Goal: Information Seeking & Learning: Learn about a topic

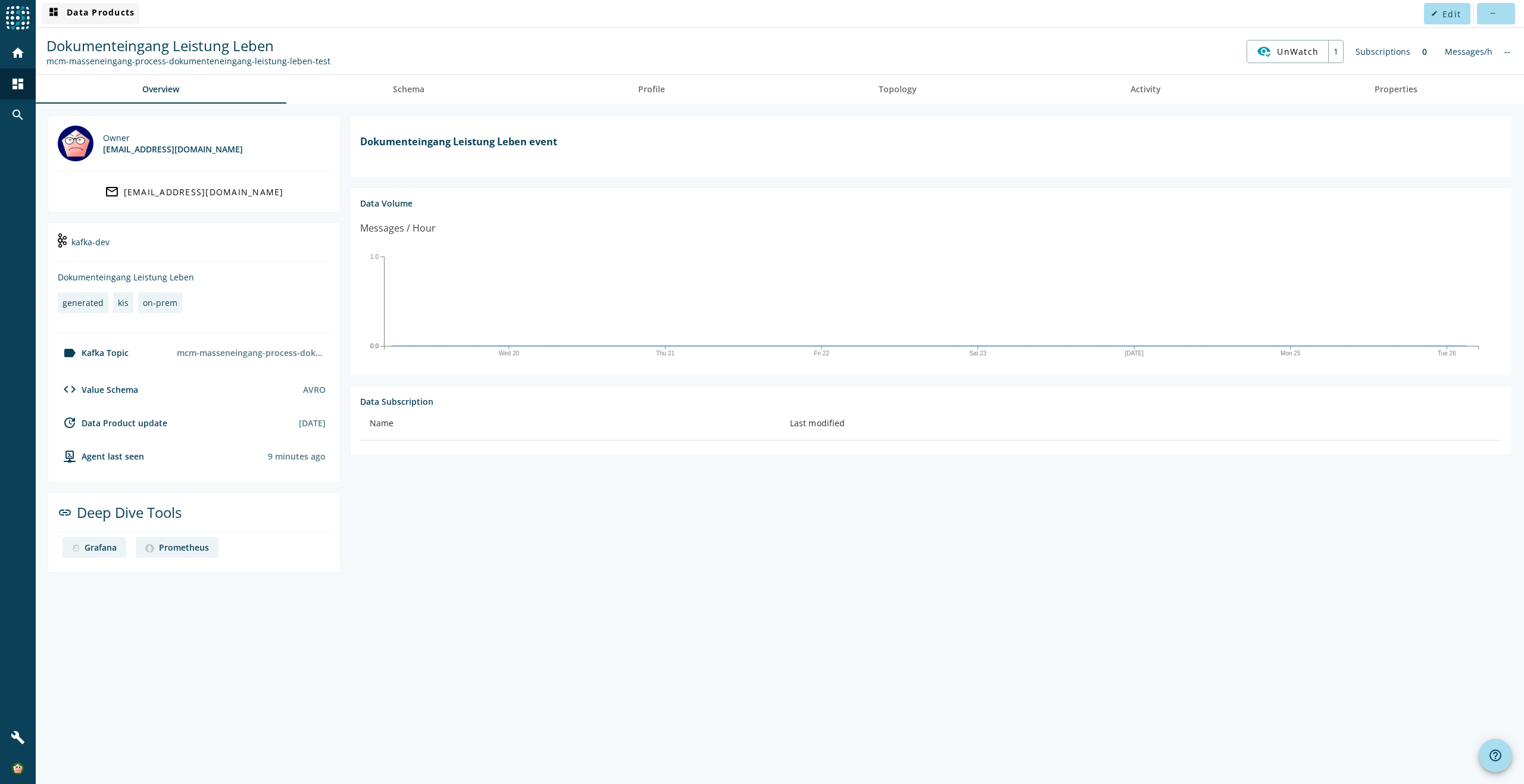
click at [98, 15] on span "dashboard Data Products" at bounding box center [90, 14] width 88 height 15
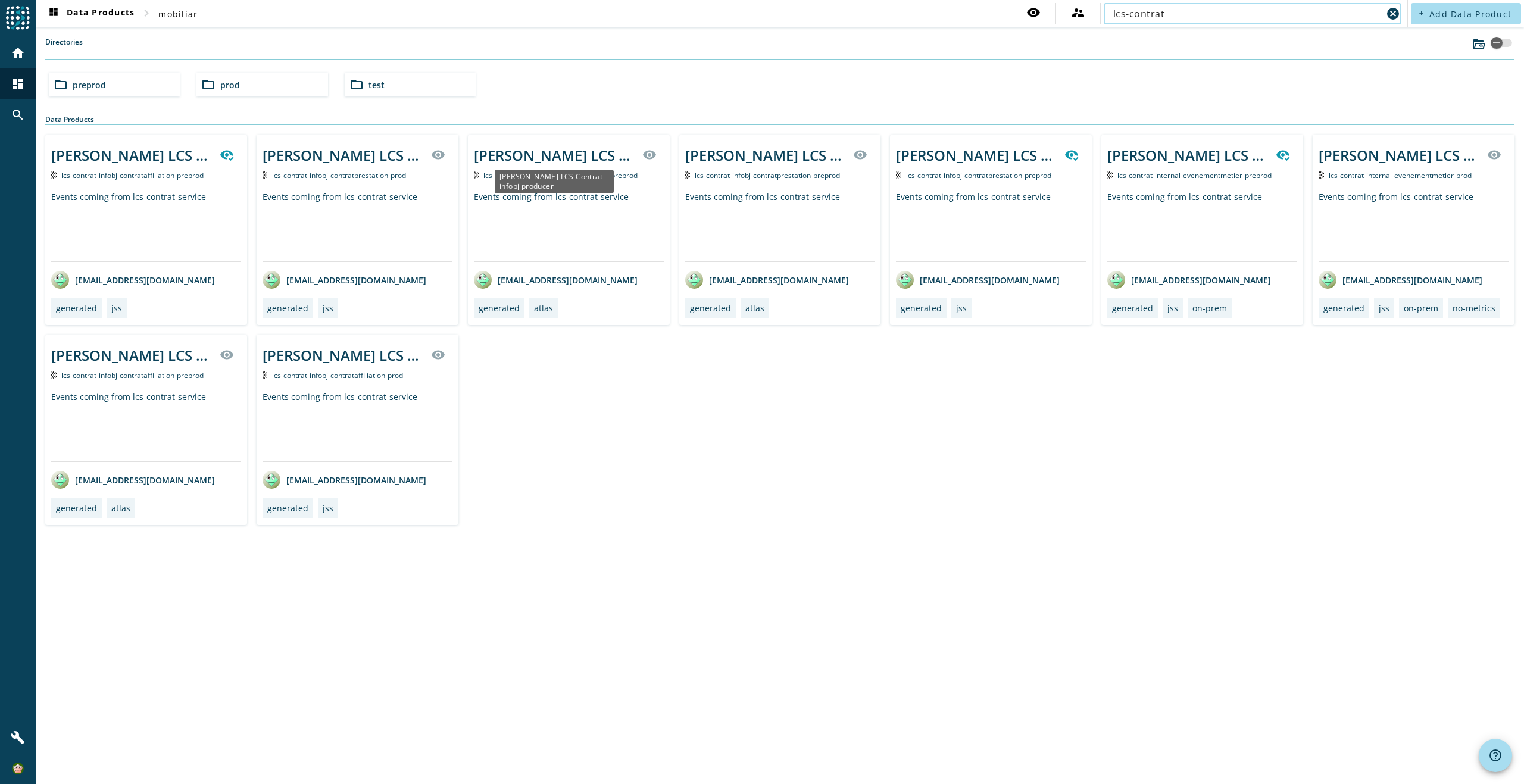
type input "lcs-contrat"
click at [577, 176] on div "[PERSON_NAME] LCS Contrat infobj producer" at bounding box center [554, 181] width 119 height 24
click at [112, 79] on div "folder_open preprod" at bounding box center [114, 84] width 131 height 24
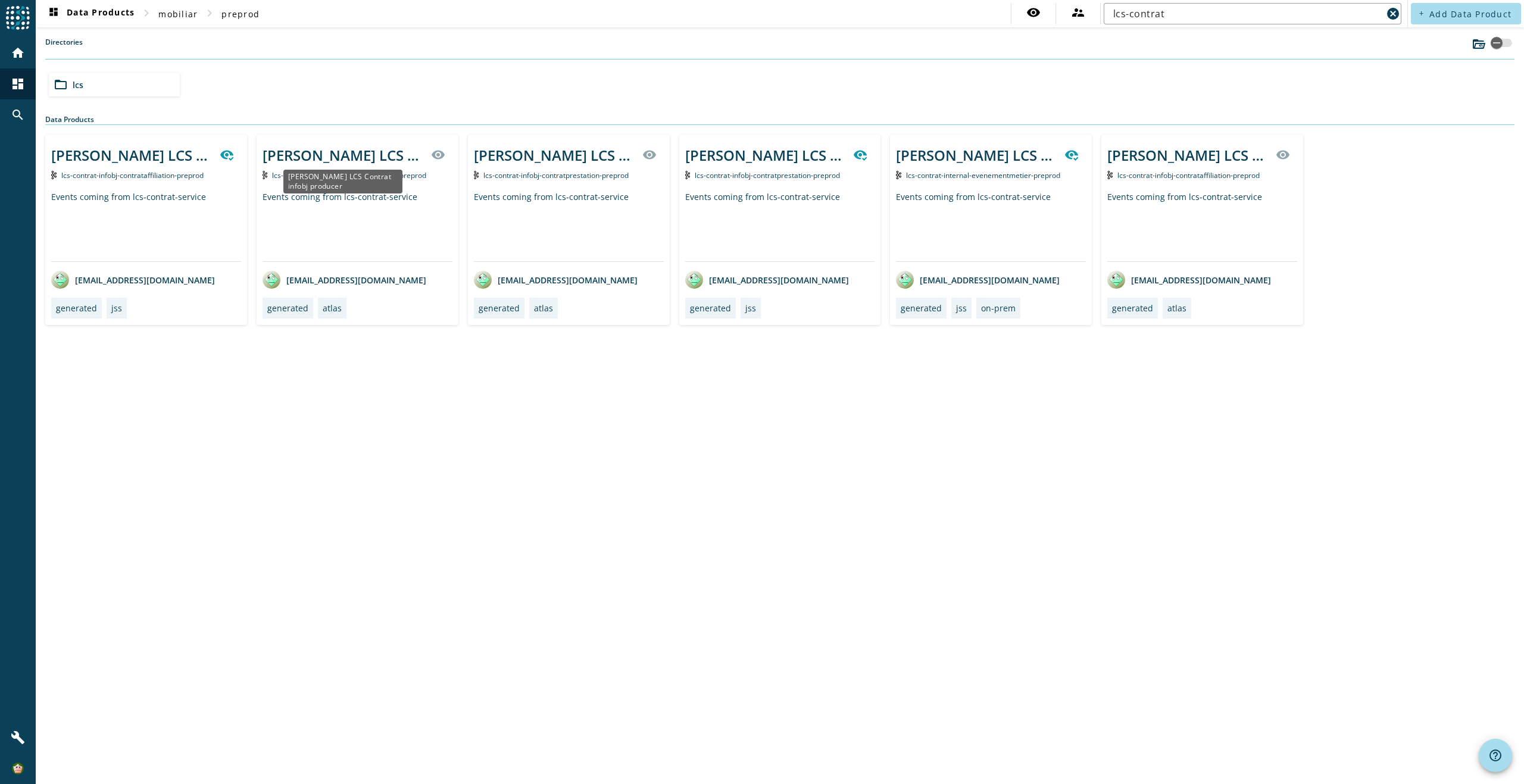
click at [359, 169] on div "[PERSON_NAME] LCS Contrat infobj producer" at bounding box center [343, 181] width 119 height 24
click at [373, 155] on div "[PERSON_NAME] LCS Contrat infobj producer" at bounding box center [343, 155] width 161 height 20
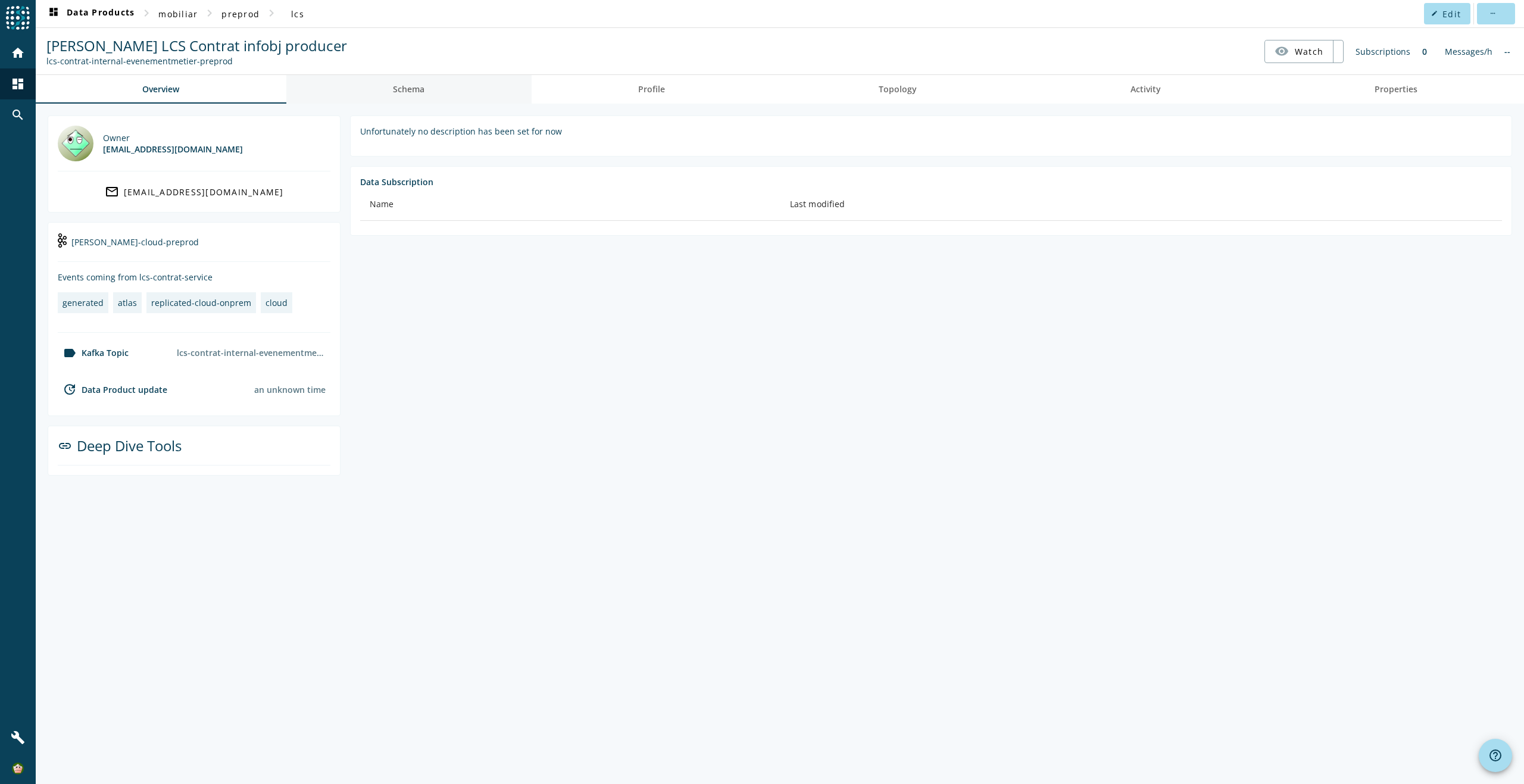
click at [416, 90] on span "Schema" at bounding box center [408, 90] width 32 height 8
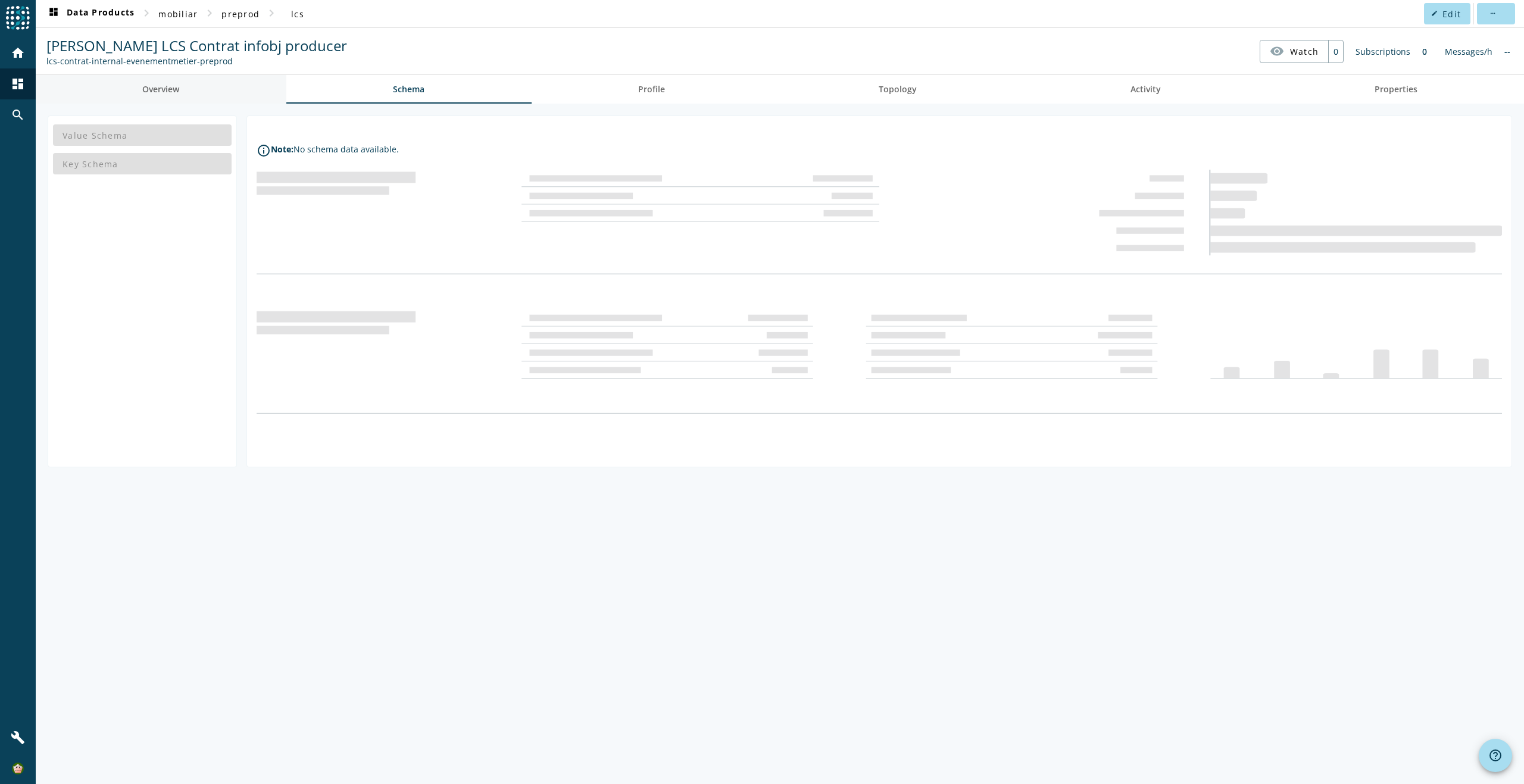
click at [213, 88] on link "Overview" at bounding box center [161, 89] width 251 height 28
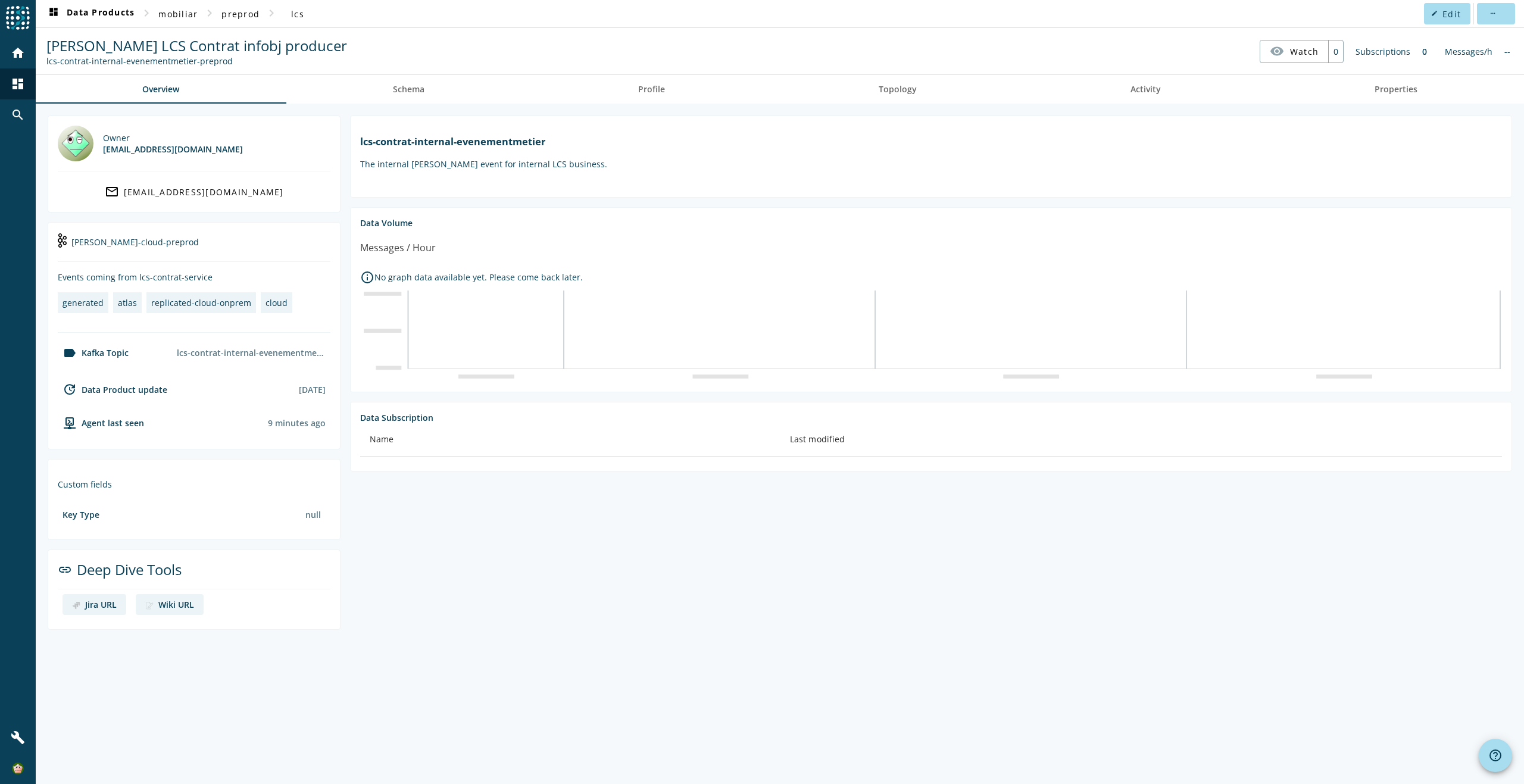
drag, startPoint x: 83, startPoint y: 62, endPoint x: 259, endPoint y: 68, distance: 176.1
click at [259, 68] on nav "[PERSON_NAME] LCS Contrat infobj producer lcs-contrat-internal-evenementmetier-…" at bounding box center [780, 50] width 1478 height 37
drag, startPoint x: 259, startPoint y: 68, endPoint x: 223, endPoint y: 46, distance: 42.2
click at [223, 46] on span "[PERSON_NAME] LCS Contrat infobj producer" at bounding box center [196, 46] width 301 height 20
drag, startPoint x: 59, startPoint y: 45, endPoint x: 270, endPoint y: 42, distance: 211.0
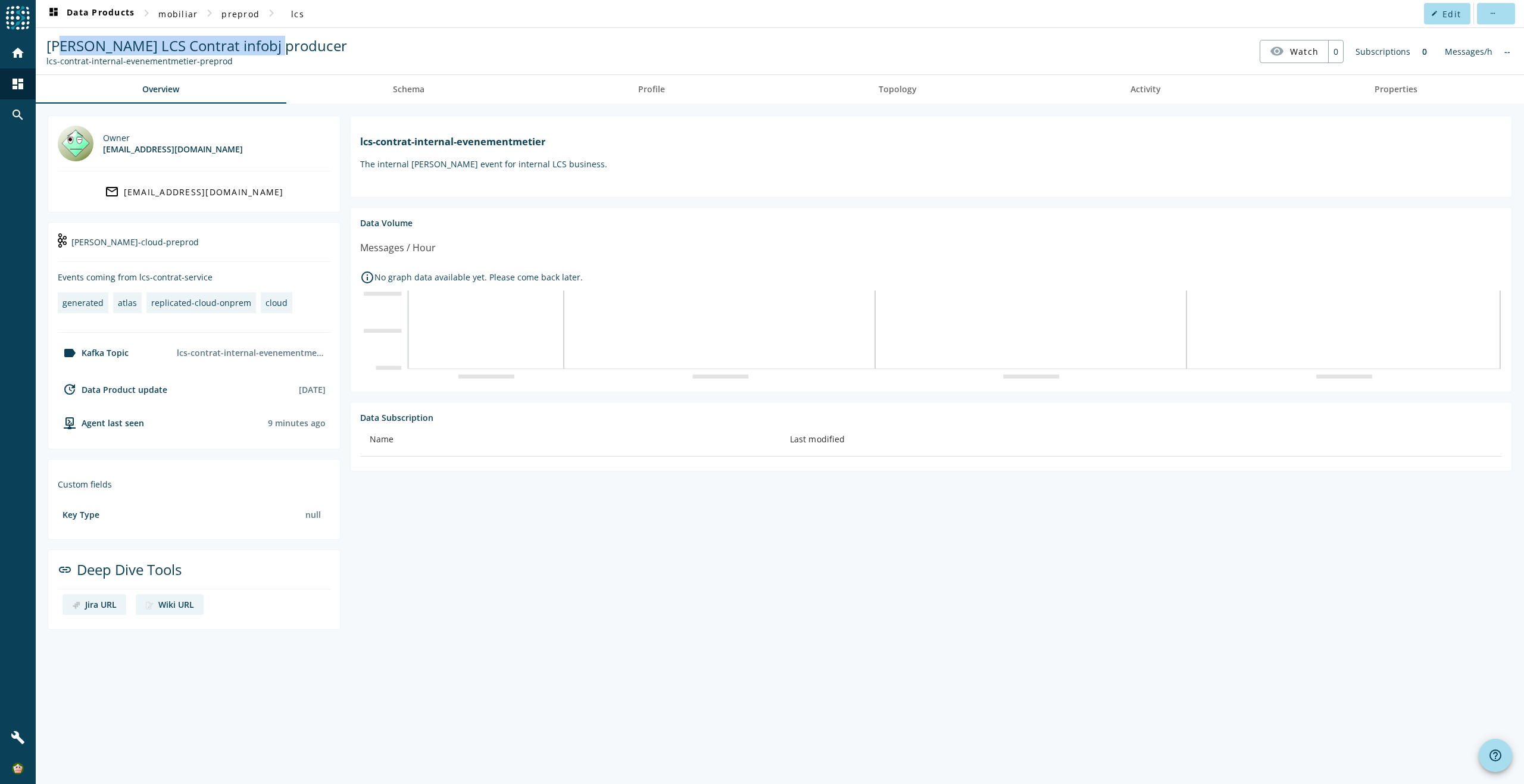
click at [270, 42] on span "[PERSON_NAME] LCS Contrat infobj producer" at bounding box center [196, 46] width 301 height 20
